Goal: Navigation & Orientation: Go to known website

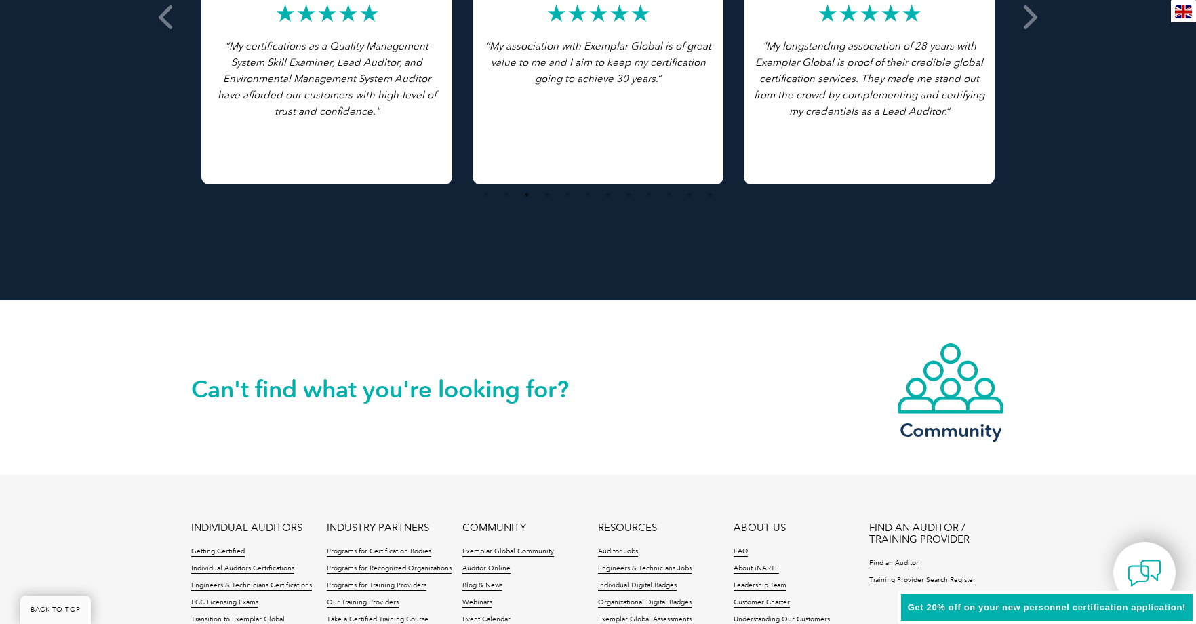
scroll to position [3091, 0]
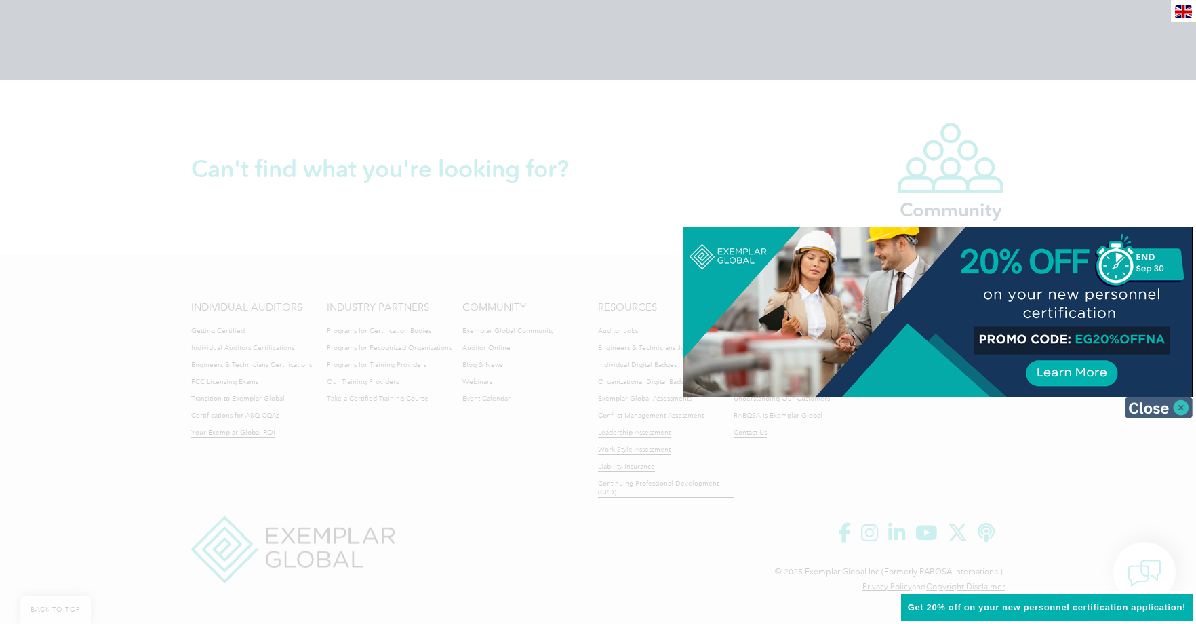
click at [1162, 412] on img at bounding box center [1159, 407] width 68 height 20
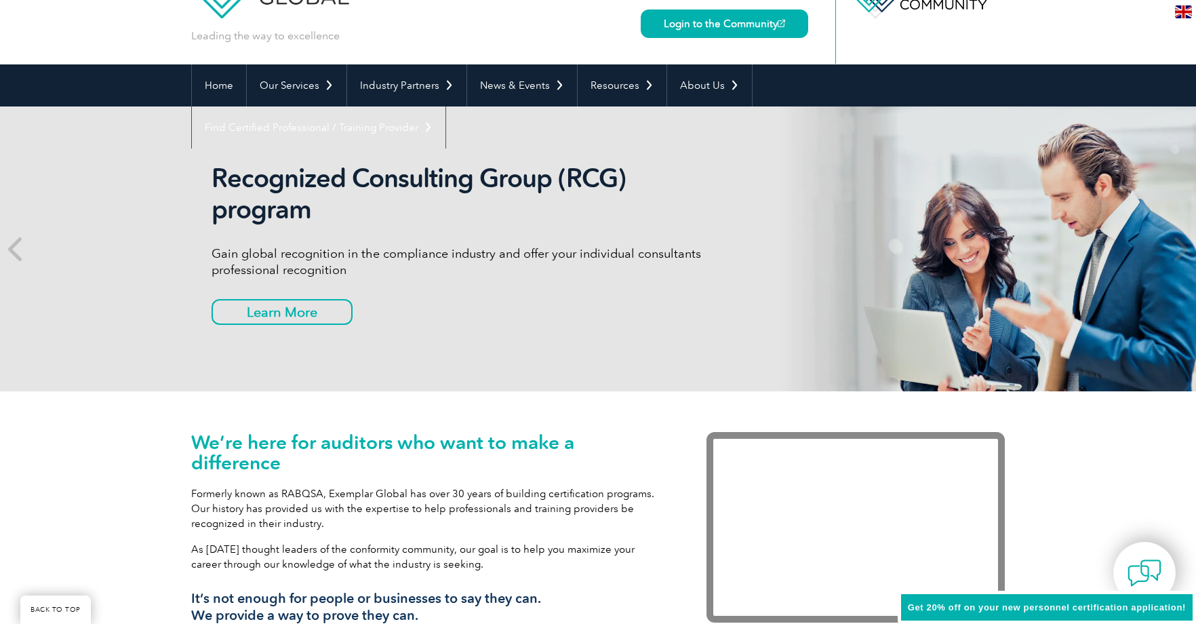
scroll to position [0, 0]
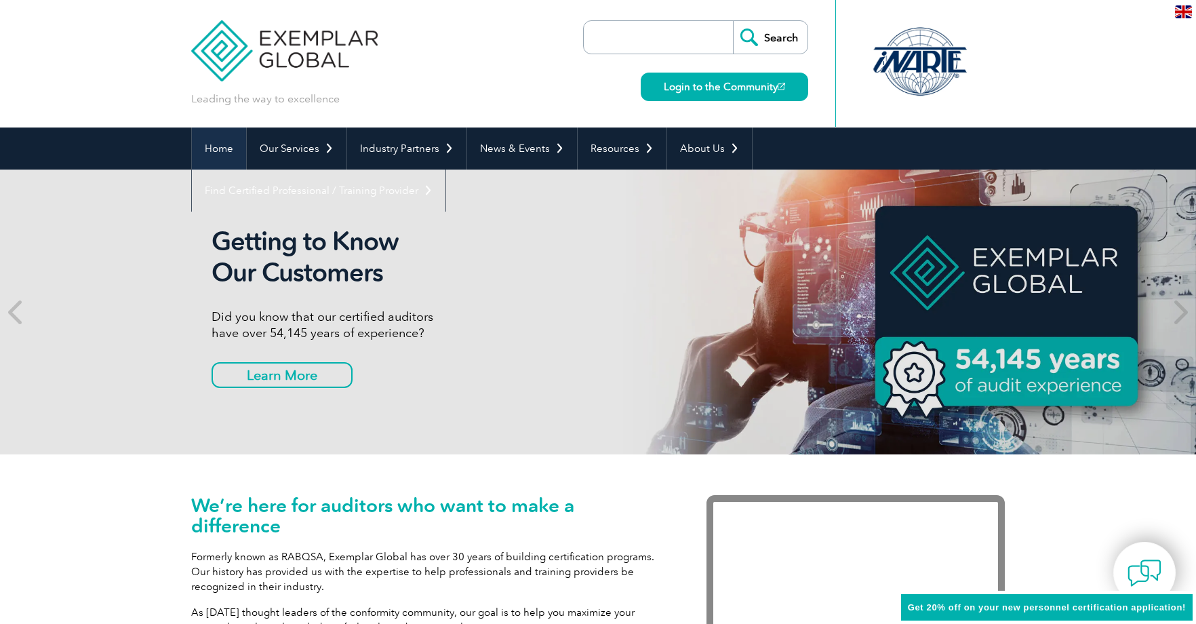
click at [220, 154] on link "Home" at bounding box center [219, 148] width 54 height 42
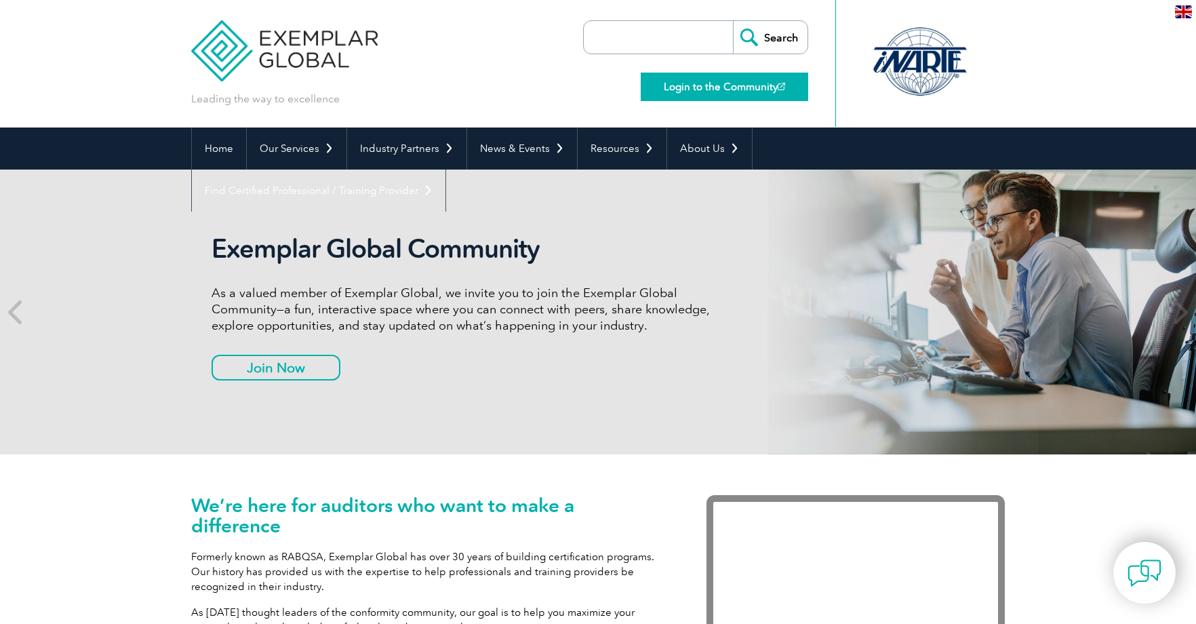
click at [724, 90] on link "Login to the Community" at bounding box center [724, 87] width 167 height 28
